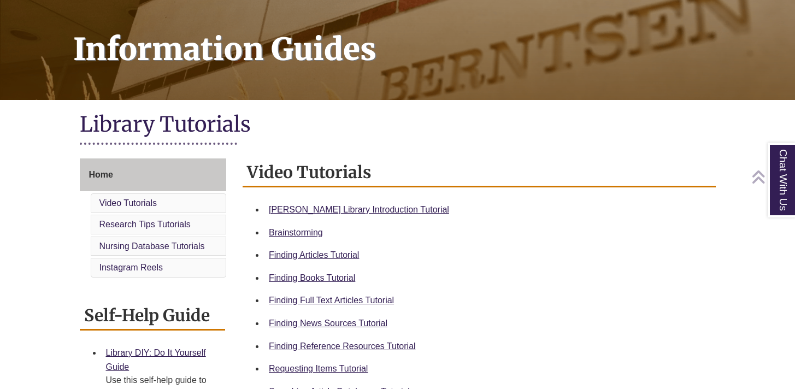
scroll to position [150, 0]
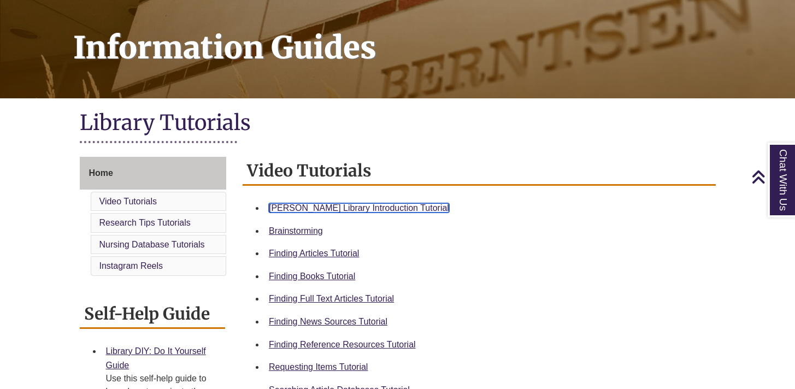
click at [374, 203] on link "Berntsen Library Introduction Tutorial" at bounding box center [359, 207] width 180 height 9
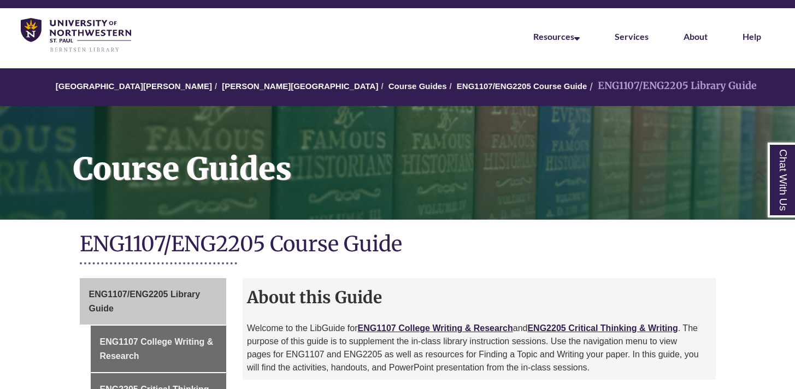
scroll to position [27, 0]
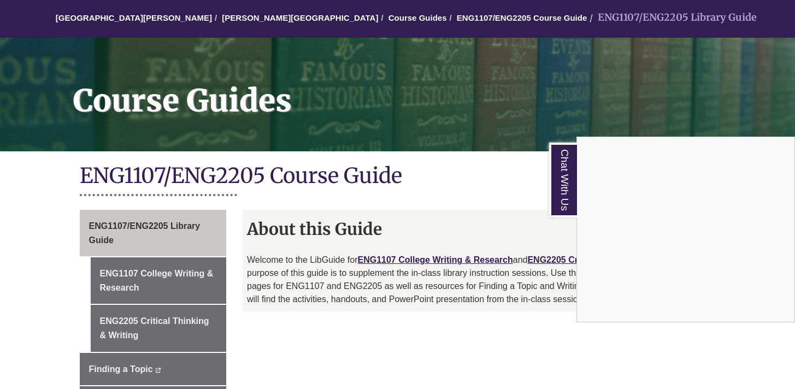
scroll to position [111, 0]
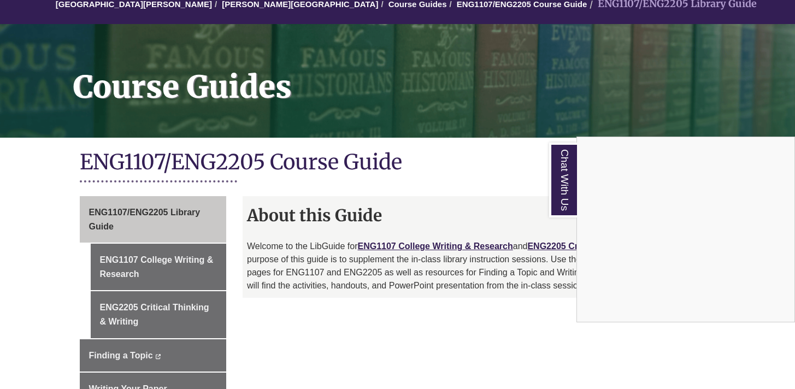
click at [196, 259] on div "Chat With Us" at bounding box center [397, 194] width 795 height 389
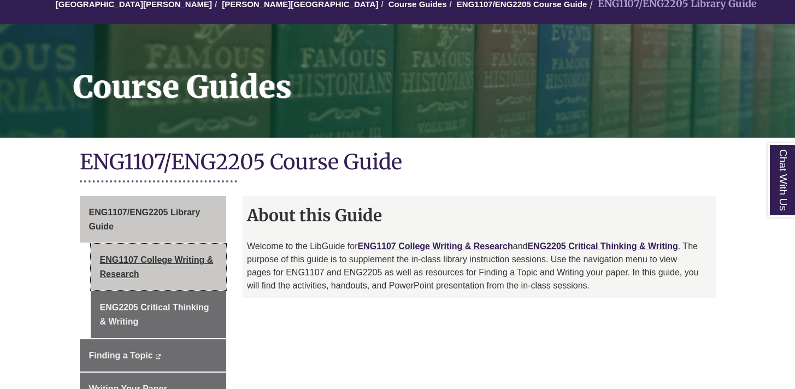
click at [157, 255] on link "ENG1107 College Writing & Research" at bounding box center [159, 267] width 136 height 46
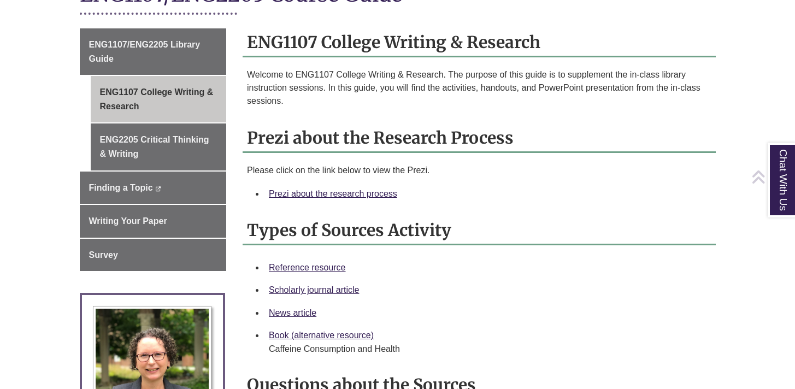
scroll to position [285, 0]
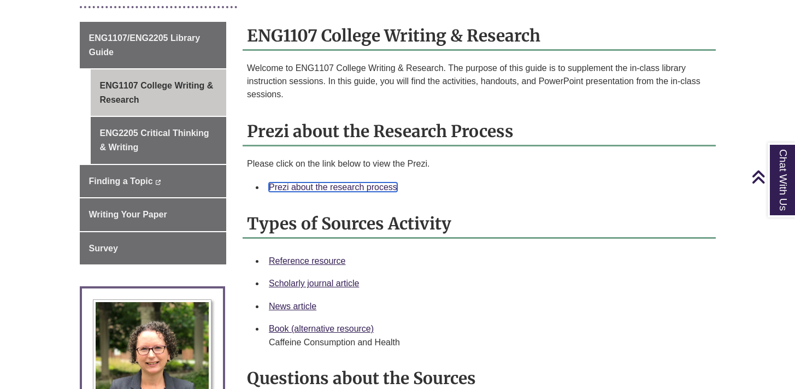
click at [336, 188] on link "Prezi about the research process" at bounding box center [333, 186] width 128 height 9
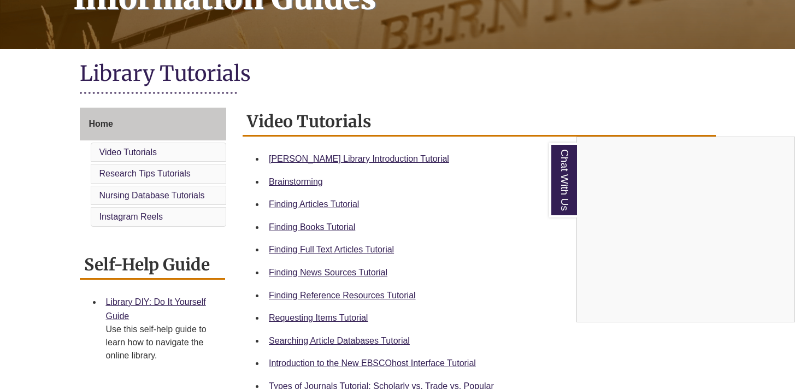
scroll to position [197, 0]
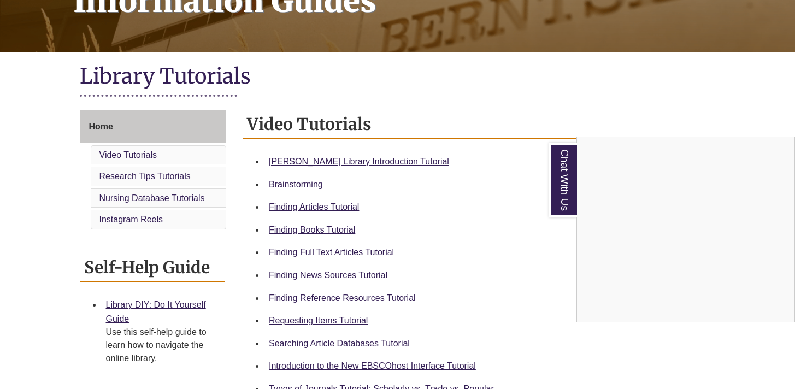
click at [348, 292] on div "Chat With Us" at bounding box center [397, 194] width 795 height 389
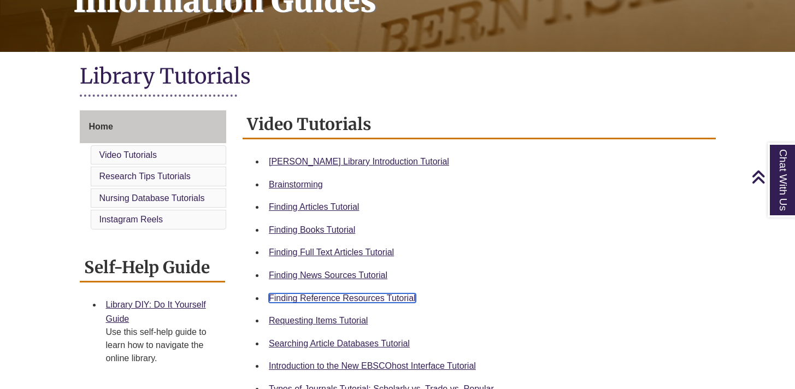
click at [348, 294] on link "Finding Reference Resources Tutorial" at bounding box center [342, 297] width 147 height 9
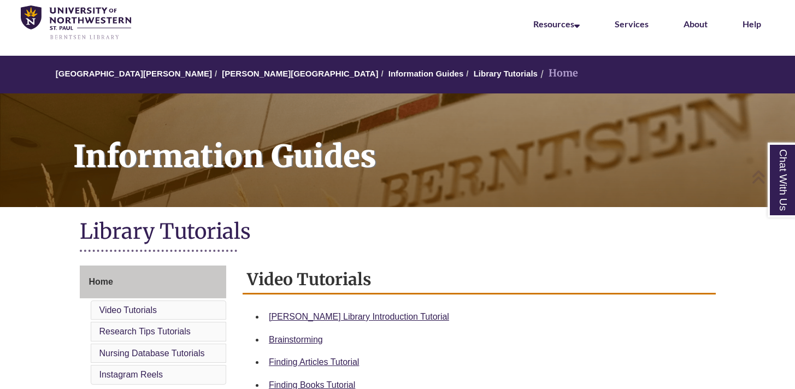
scroll to position [38, 0]
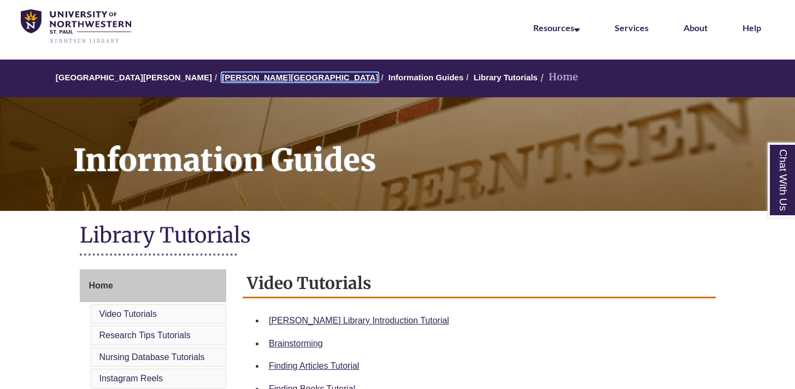
click at [264, 79] on link "[PERSON_NAME][GEOGRAPHIC_DATA]" at bounding box center [300, 77] width 156 height 9
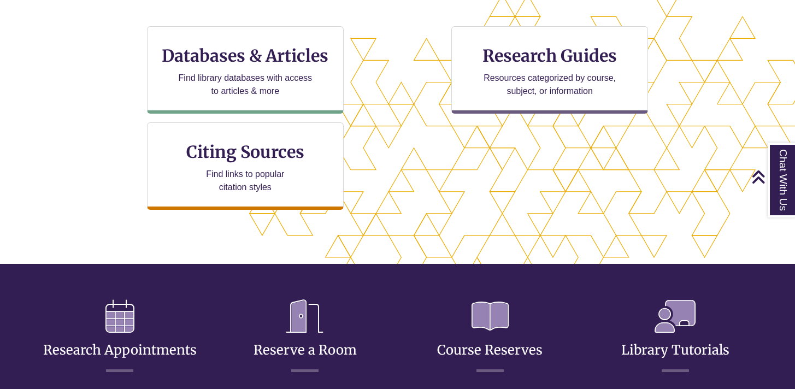
scroll to position [379, 0]
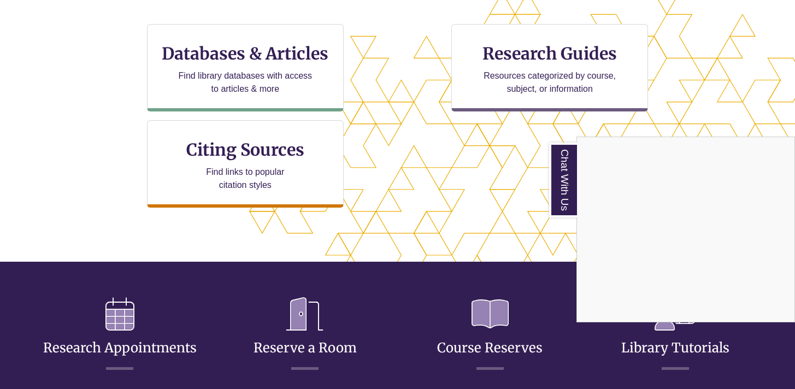
click at [302, 50] on div "Chat With Us" at bounding box center [397, 194] width 795 height 389
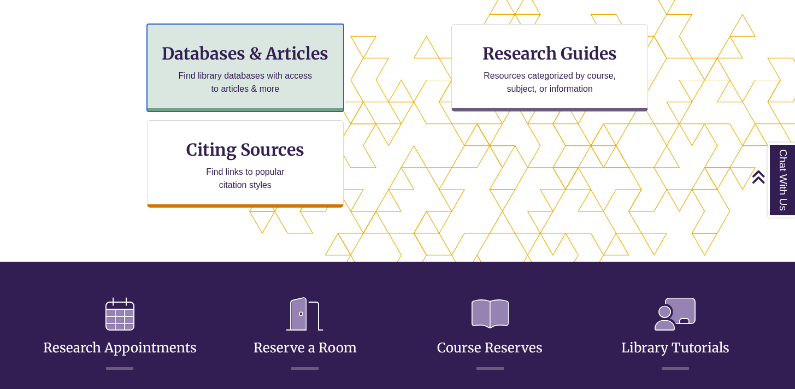
click at [232, 50] on h3 "Databases & Articles" at bounding box center [245, 53] width 178 height 21
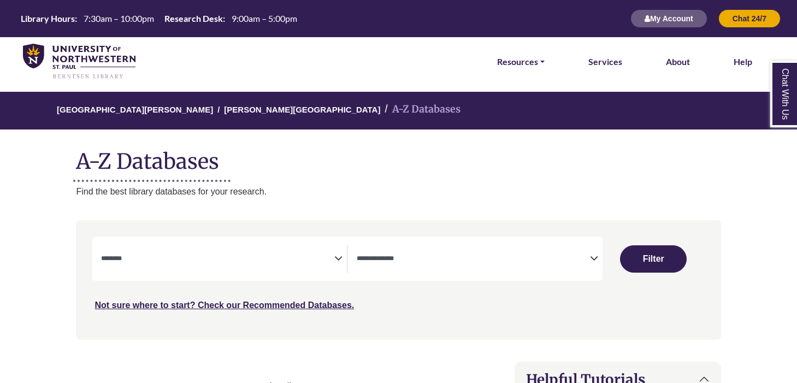
select select "Database Subject Filter"
select select "Database Types Filter"
select select "Database Subject Filter"
click at [517, 265] on span "Search filters" at bounding box center [473, 259] width 233 height 28
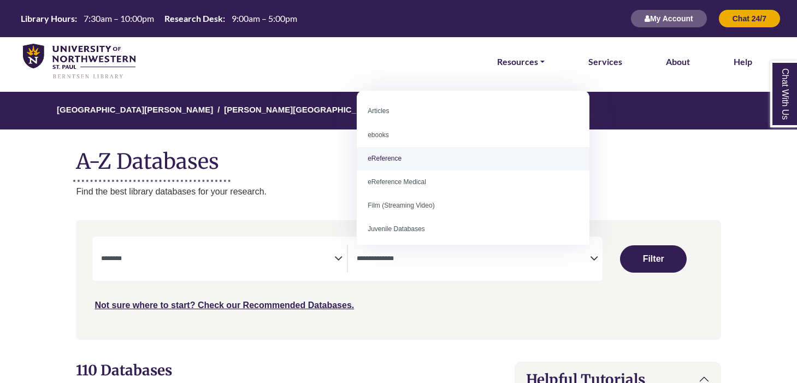
select select "*****"
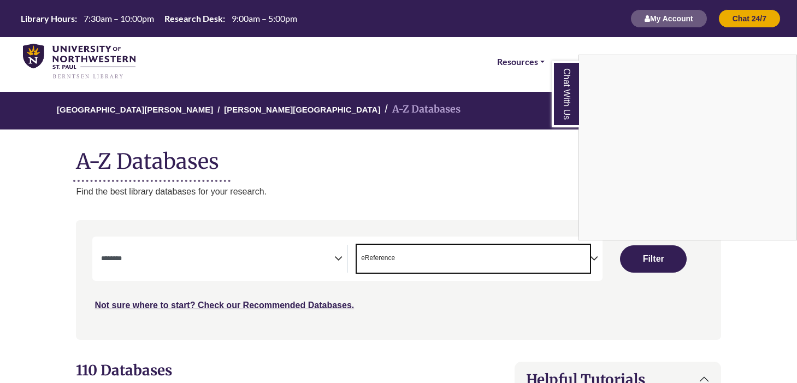
click at [234, 252] on div "Chat With Us" at bounding box center [398, 191] width 797 height 383
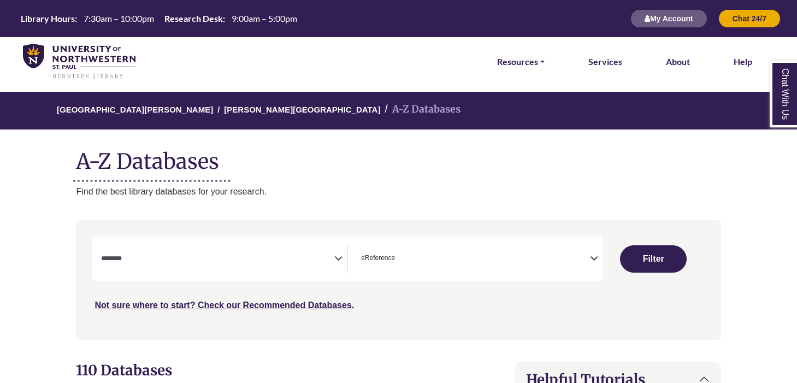
click at [321, 256] on textarea "Search" at bounding box center [217, 259] width 233 height 9
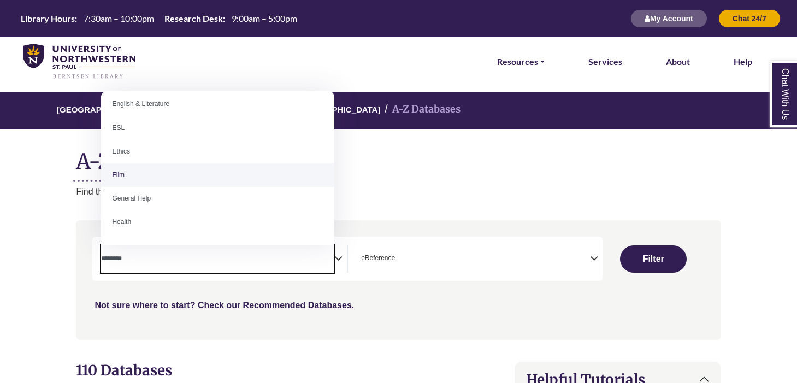
scroll to position [409, 0]
select select "*****"
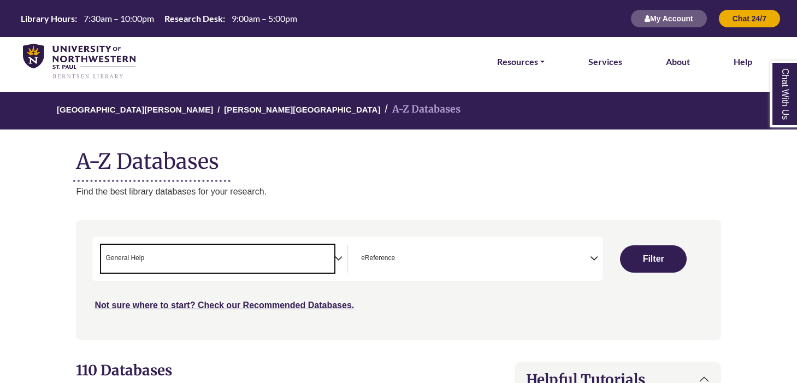
scroll to position [213, 0]
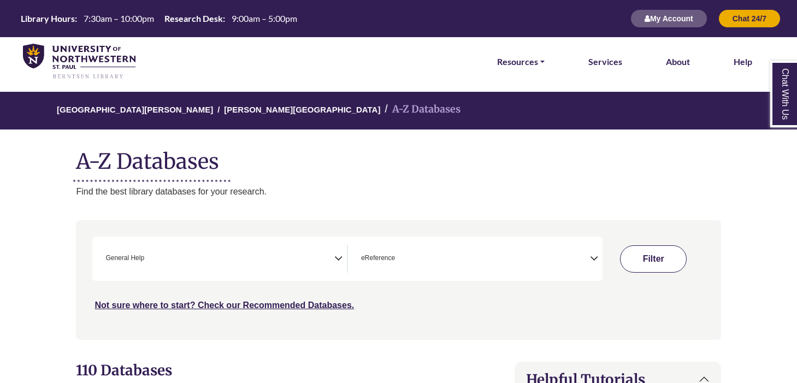
click at [648, 249] on button "Filter" at bounding box center [653, 258] width 67 height 27
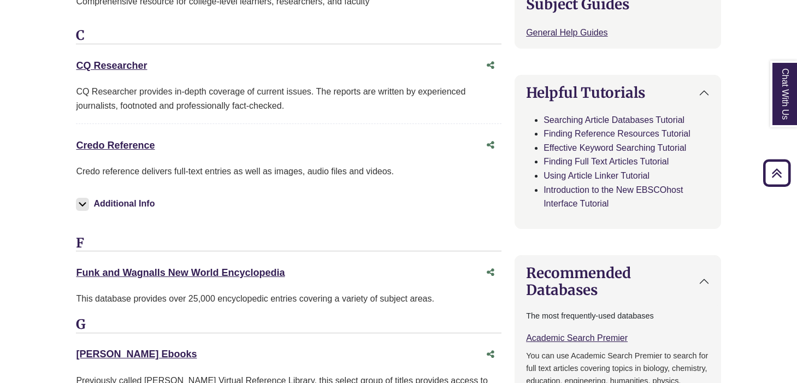
scroll to position [479, 0]
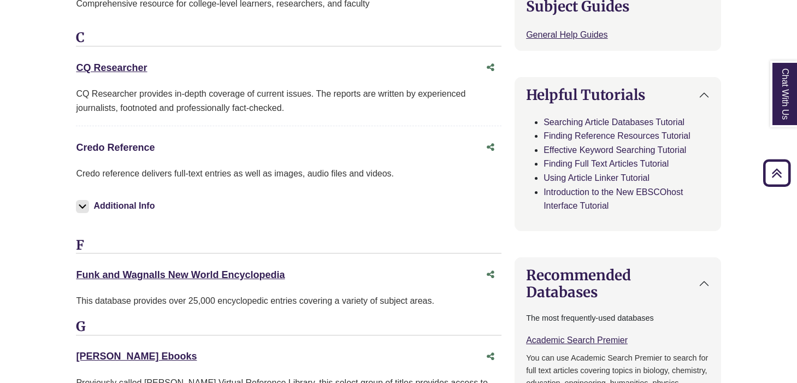
click at [115, 148] on link "Credo Reference This link opens in a new window" at bounding box center [115, 147] width 79 height 11
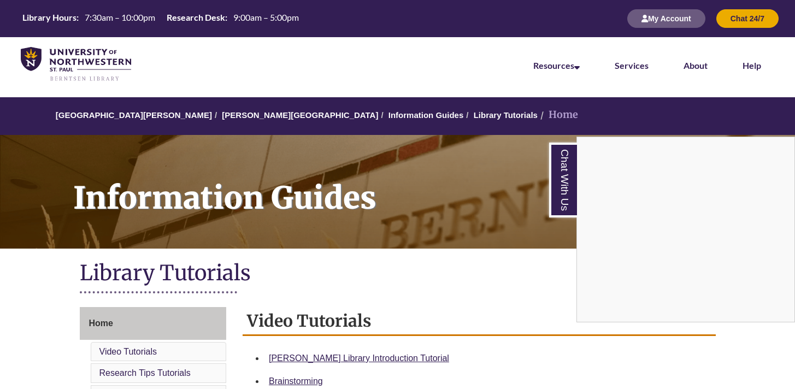
click at [248, 116] on div "Chat With Us" at bounding box center [397, 194] width 795 height 389
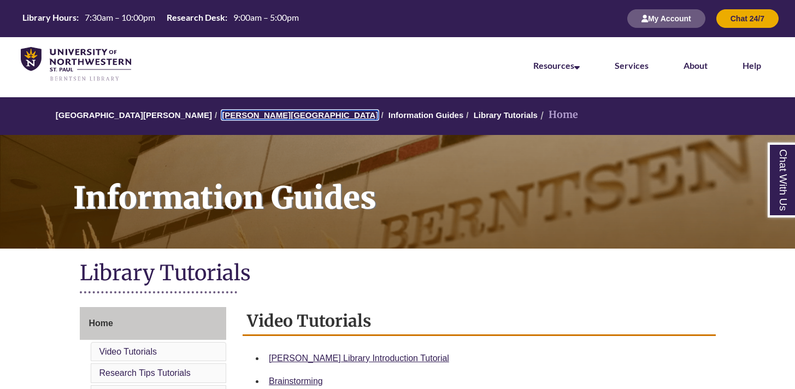
click at [246, 114] on link "[PERSON_NAME][GEOGRAPHIC_DATA]" at bounding box center [300, 114] width 156 height 9
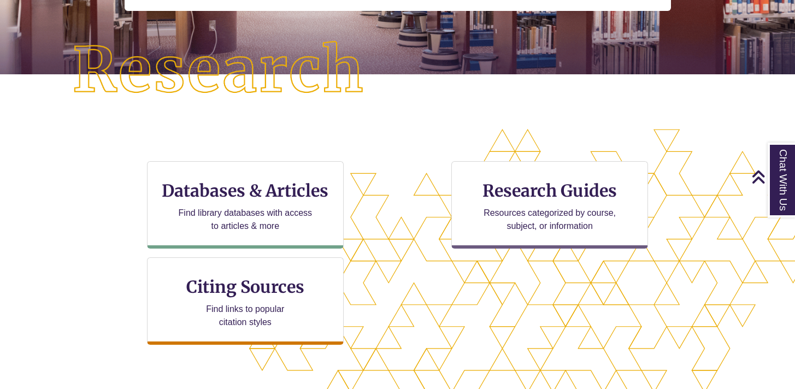
scroll to position [248, 0]
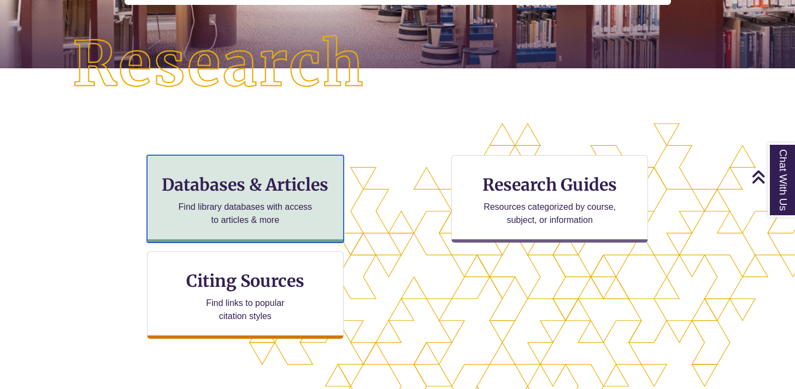
click at [246, 194] on h3 "Databases & Articles" at bounding box center [245, 184] width 178 height 21
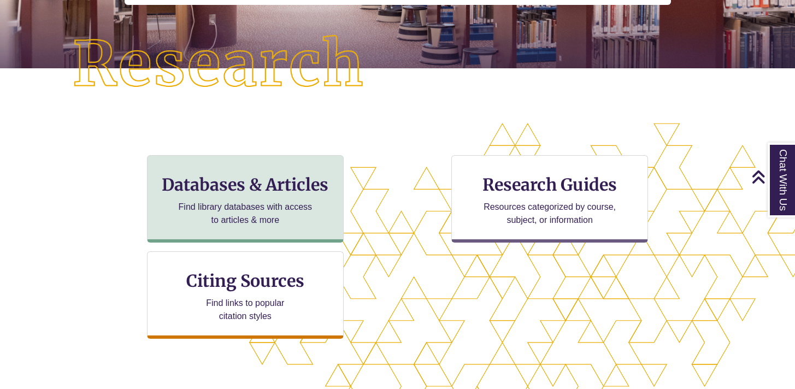
scroll to position [5, 5]
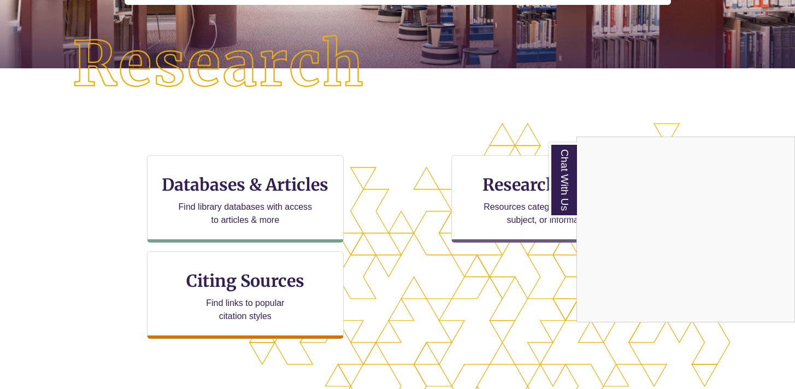
click at [224, 190] on div "Chat With Us" at bounding box center [397, 194] width 795 height 389
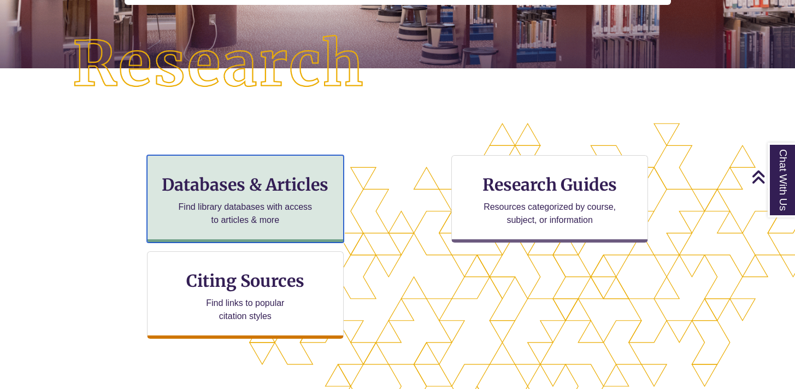
click at [222, 187] on h3 "Databases & Articles" at bounding box center [245, 184] width 178 height 21
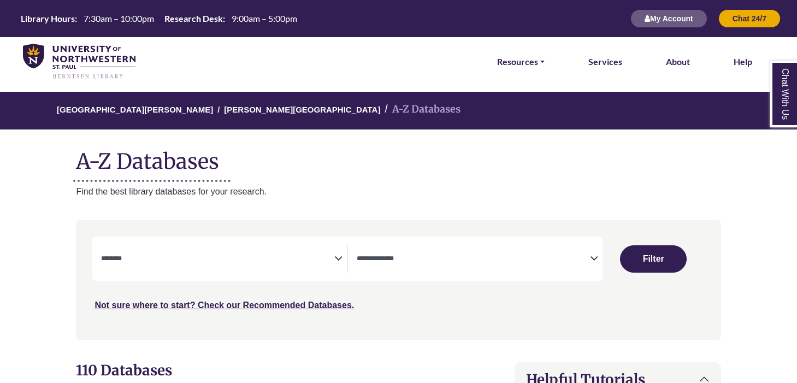
select select "Database Subject Filter"
click at [397, 257] on textarea "Search" at bounding box center [473, 259] width 233 height 9
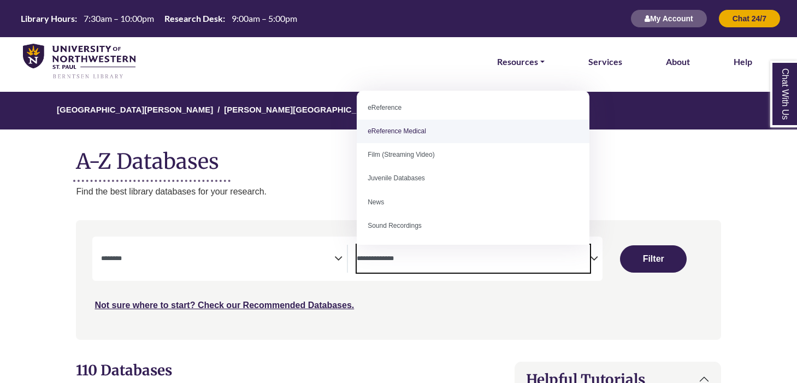
scroll to position [61, 0]
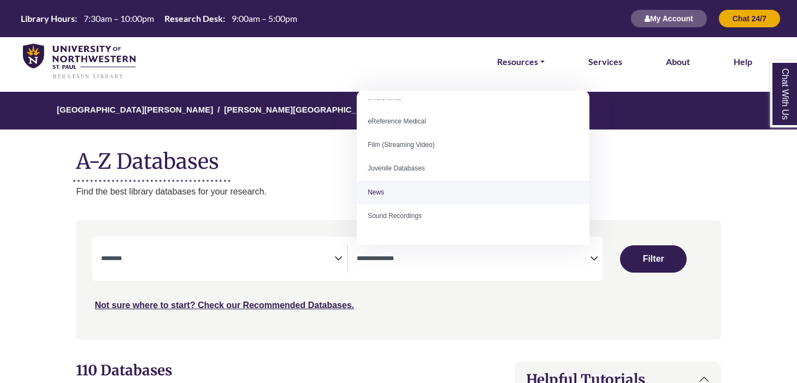
select select "*****"
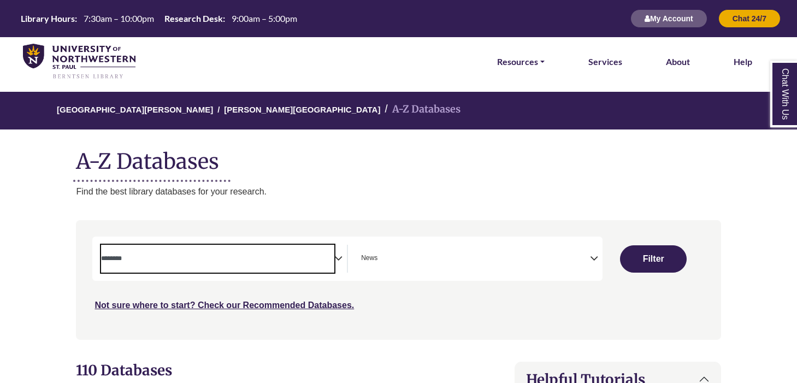
click at [276, 255] on span "Search filters" at bounding box center [217, 256] width 233 height 9
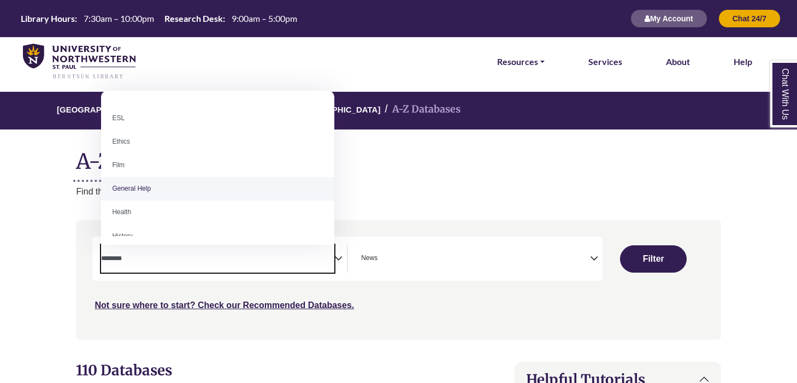
scroll to position [397, 0]
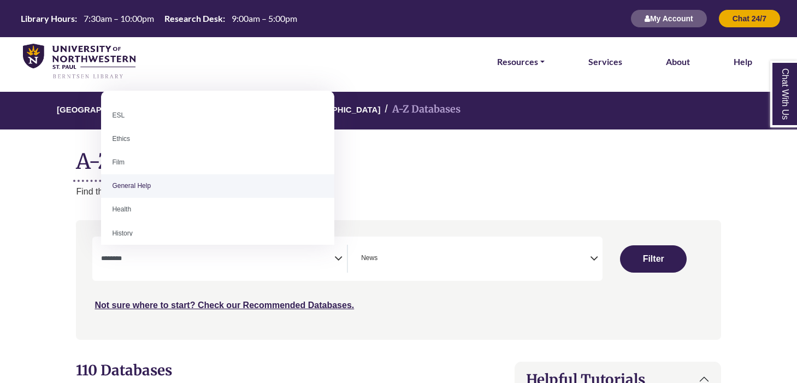
select select "*****"
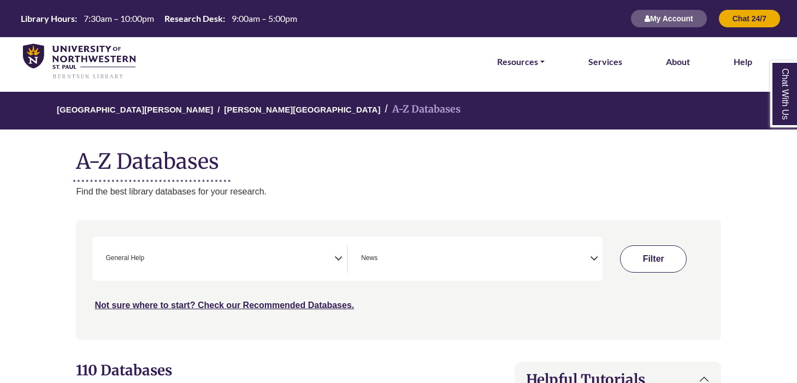
click at [639, 264] on button "Filter" at bounding box center [653, 258] width 67 height 27
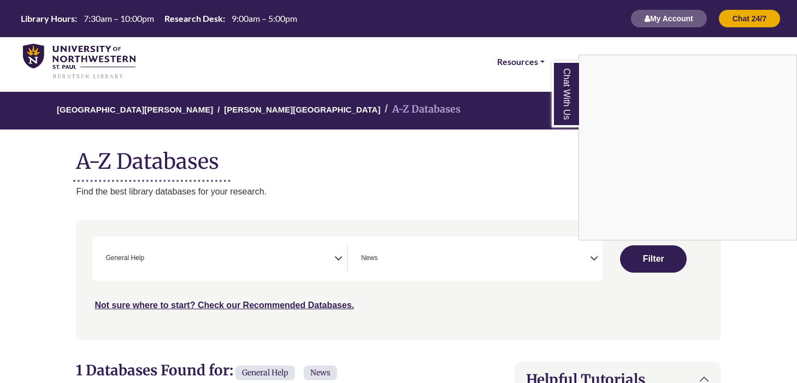
select select "Database Subject Filter"
select select "Database Types Filter"
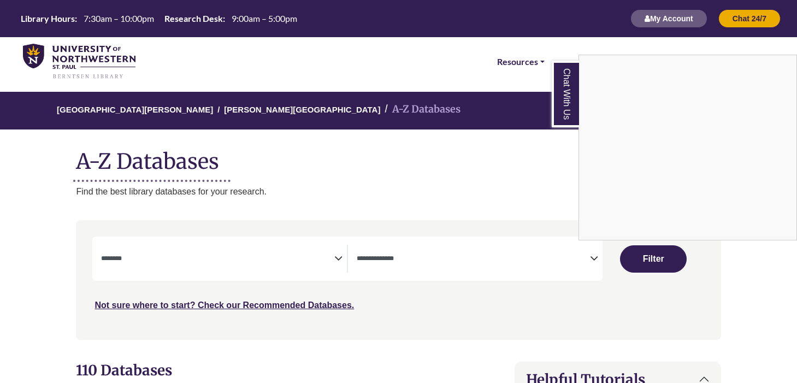
scroll to position [64, 0]
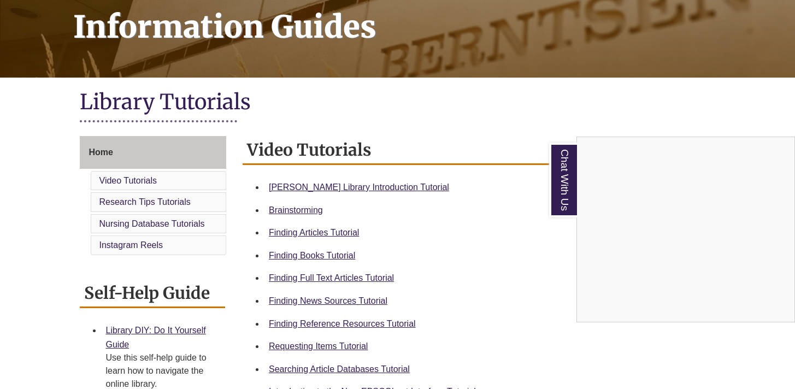
scroll to position [183, 0]
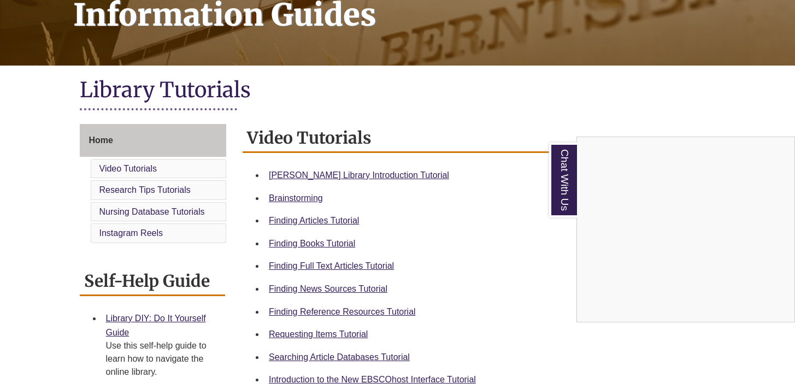
click at [292, 287] on div "Chat With Us" at bounding box center [397, 194] width 795 height 389
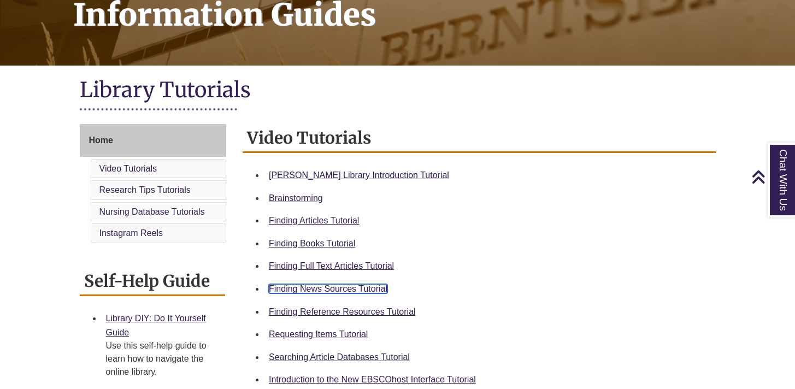
click at [302, 286] on link "Finding News Sources Tutorial" at bounding box center [328, 288] width 119 height 9
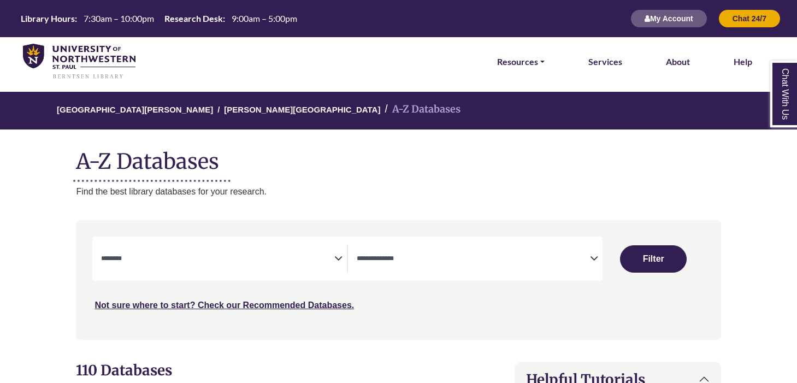
select select "Database Subject Filter"
select select "Database Types Filter"
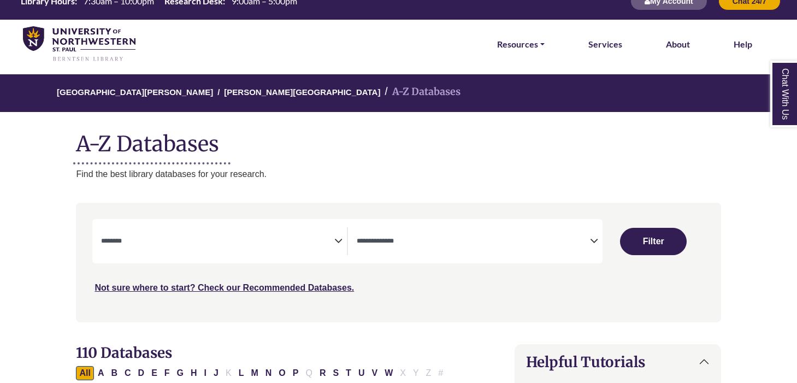
scroll to position [24, 0]
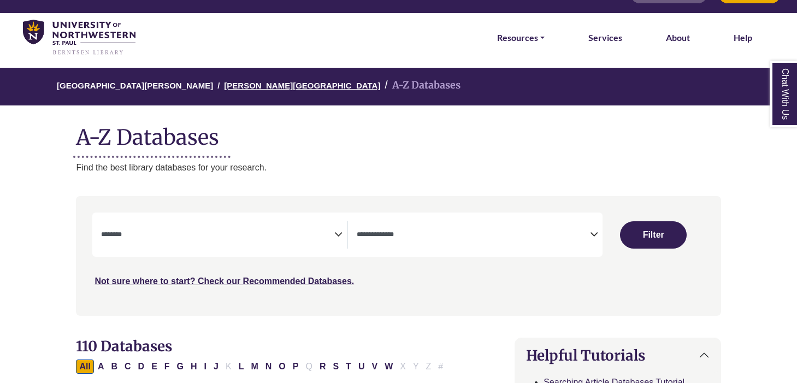
click at [263, 85] on link "[PERSON_NAME][GEOGRAPHIC_DATA]" at bounding box center [302, 84] width 156 height 11
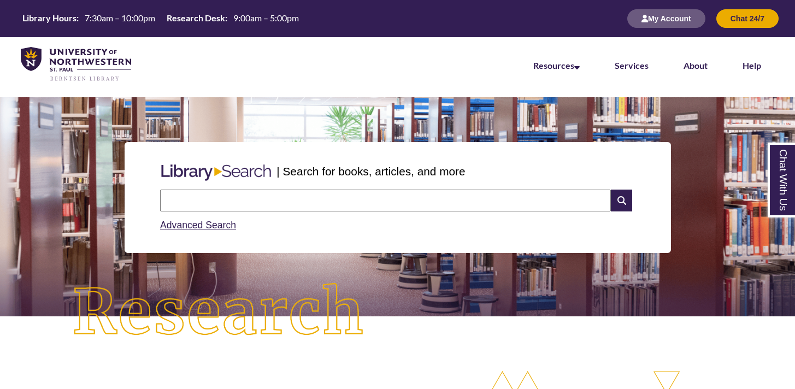
click at [234, 199] on input "text" at bounding box center [385, 201] width 451 height 22
type input "**********"
